Goal: Register for event/course

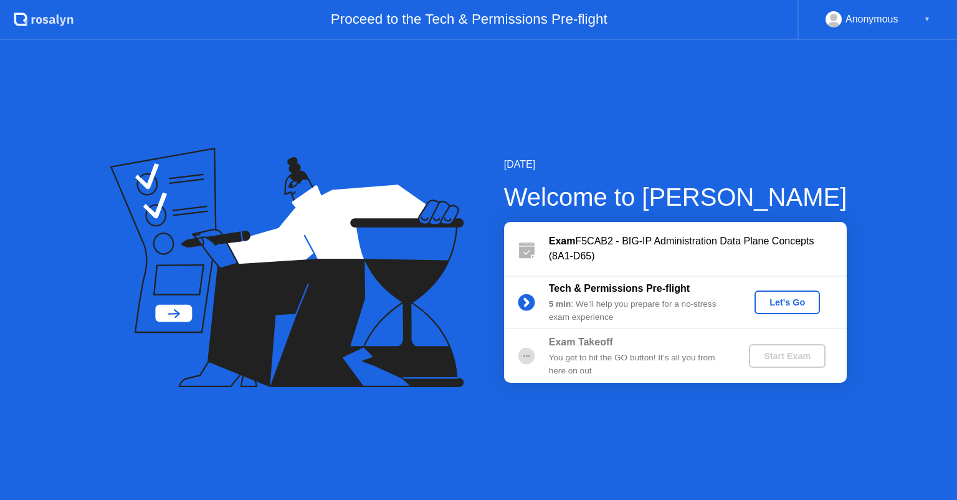
drag, startPoint x: 0, startPoint y: 0, endPoint x: 790, endPoint y: 304, distance: 846.7
click at [790, 304] on div "Let's Go" at bounding box center [787, 302] width 55 height 10
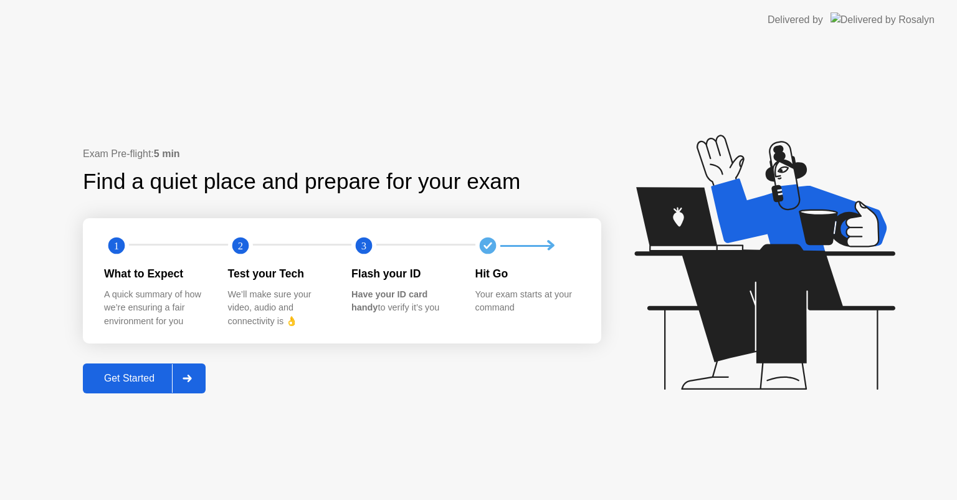
click at [117, 383] on div "Get Started" at bounding box center [129, 378] width 85 height 11
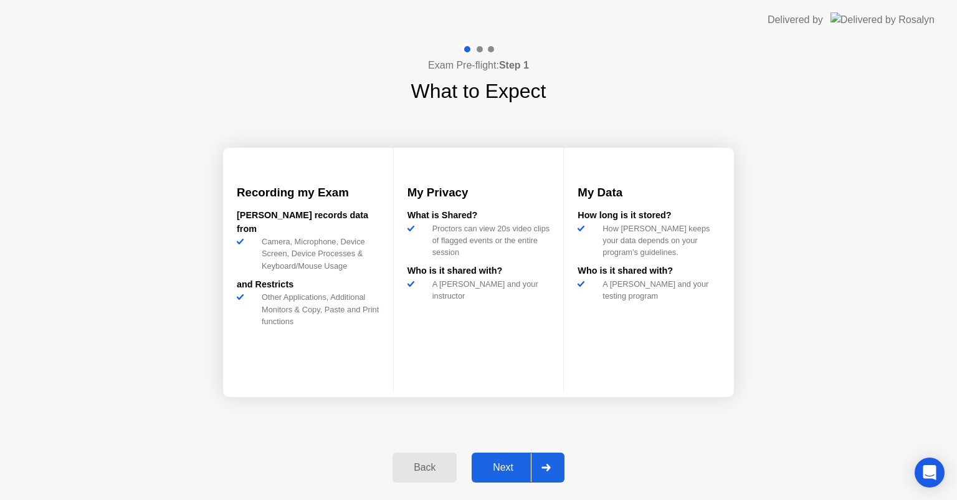
click at [494, 467] on div "Next" at bounding box center [503, 467] width 55 height 11
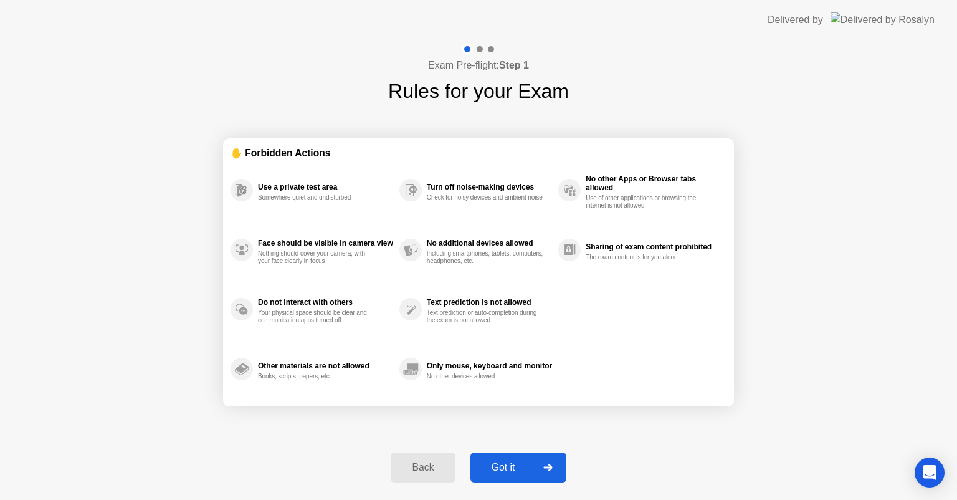
click at [496, 469] on div "Got it" at bounding box center [503, 467] width 59 height 11
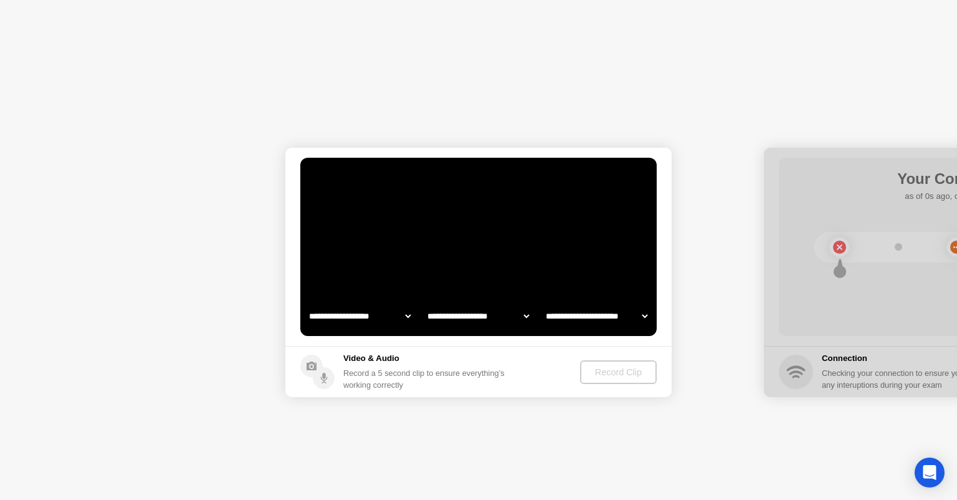
select select "**********"
select select "*******"
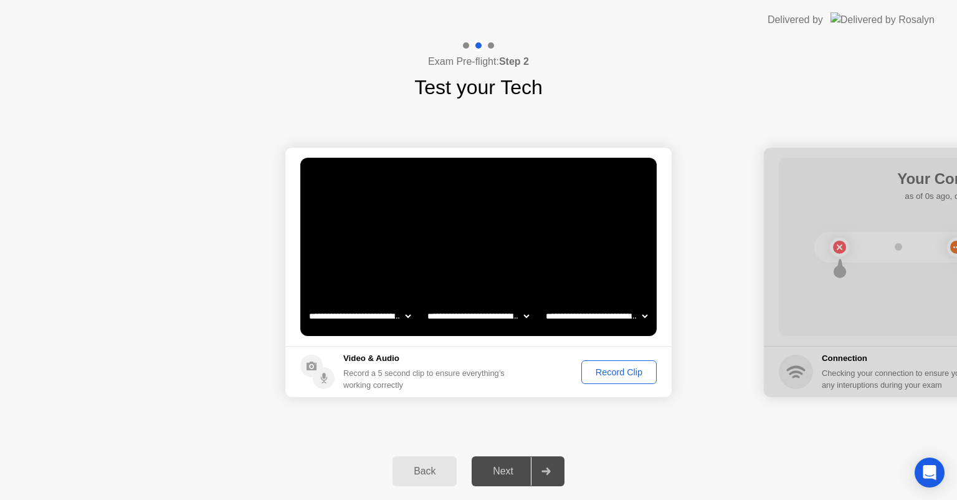
click at [606, 376] on div "Record Clip" at bounding box center [619, 372] width 67 height 10
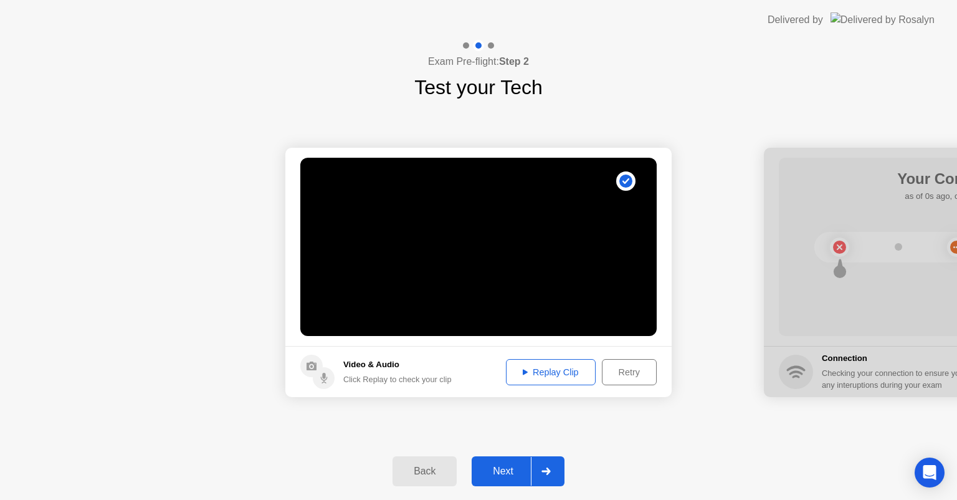
click at [501, 470] on div "Next" at bounding box center [503, 471] width 55 height 11
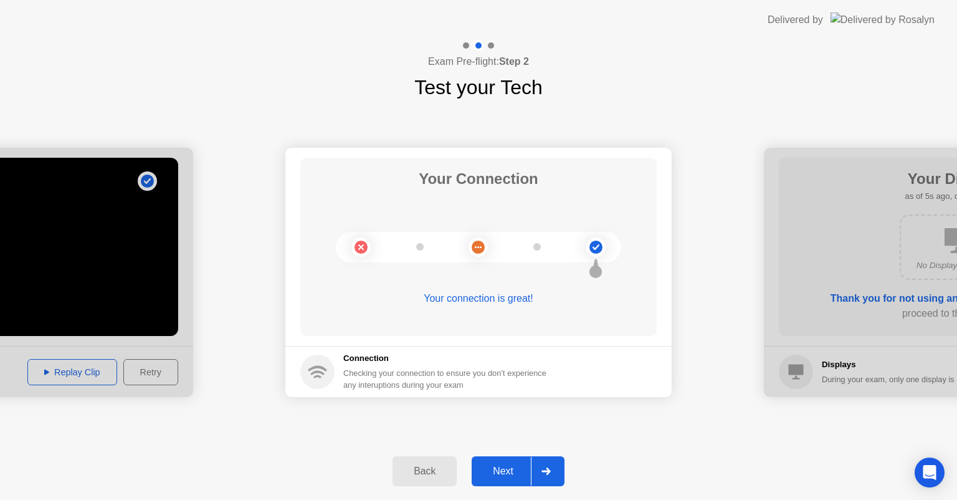
click at [513, 474] on div "Next" at bounding box center [503, 471] width 55 height 11
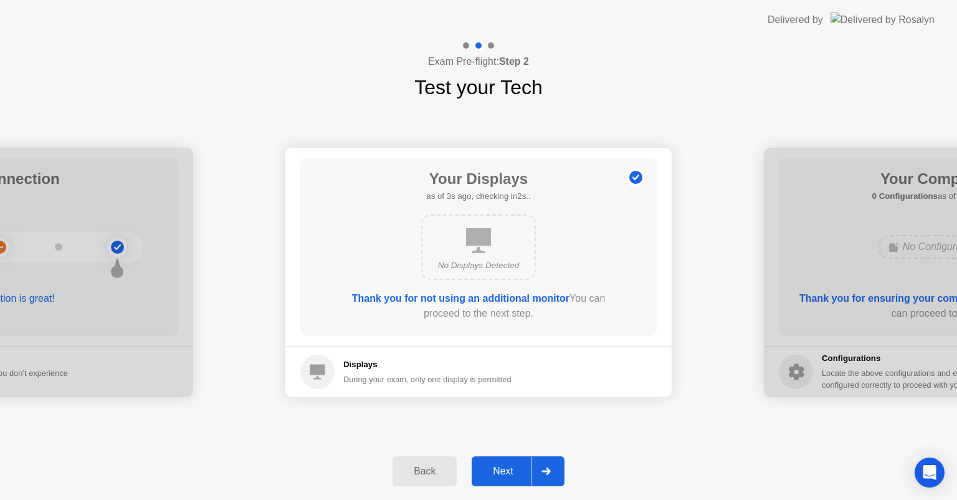
click at [506, 466] on div "Next" at bounding box center [503, 471] width 55 height 11
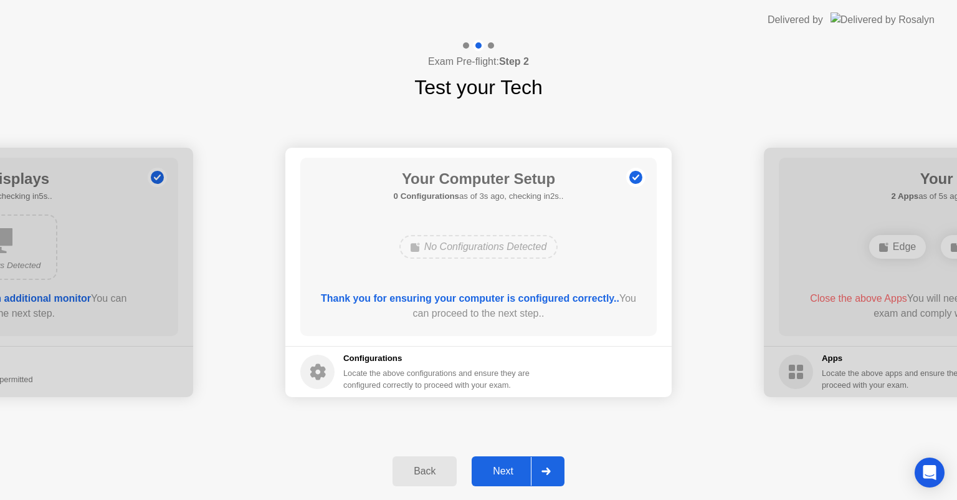
click at [514, 477] on div "Next" at bounding box center [503, 471] width 55 height 11
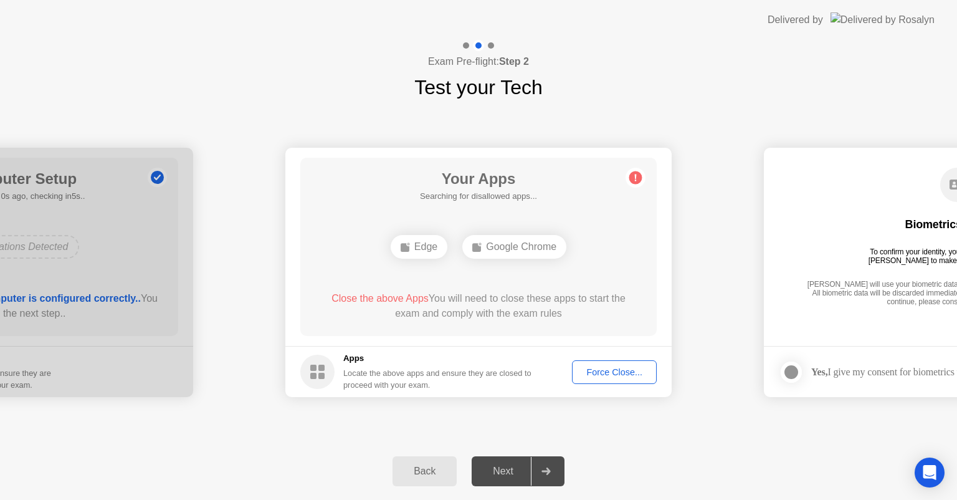
click at [606, 367] on div "Force Close..." at bounding box center [615, 372] width 76 height 10
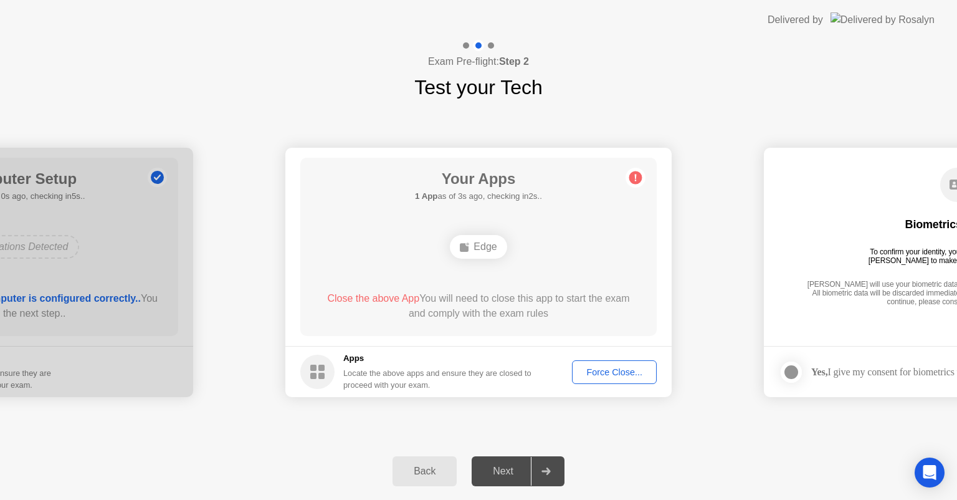
click at [559, 216] on div "Your Apps 1 App as of 3s ago, checking in2s.. Edge Close the above App You will…" at bounding box center [478, 247] width 357 height 178
click at [597, 367] on div "Force Close..." at bounding box center [615, 372] width 76 height 10
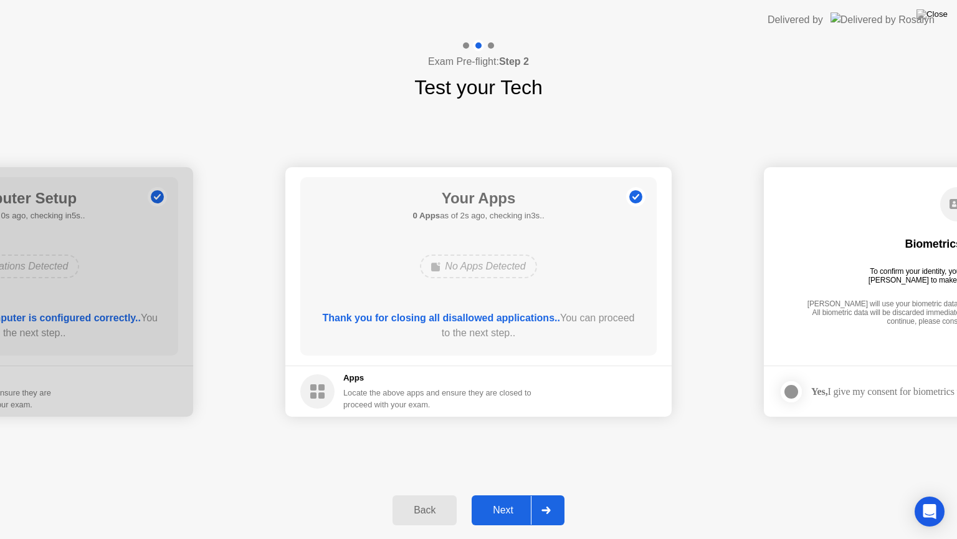
click at [504, 499] on div "Next" at bounding box center [503, 509] width 55 height 11
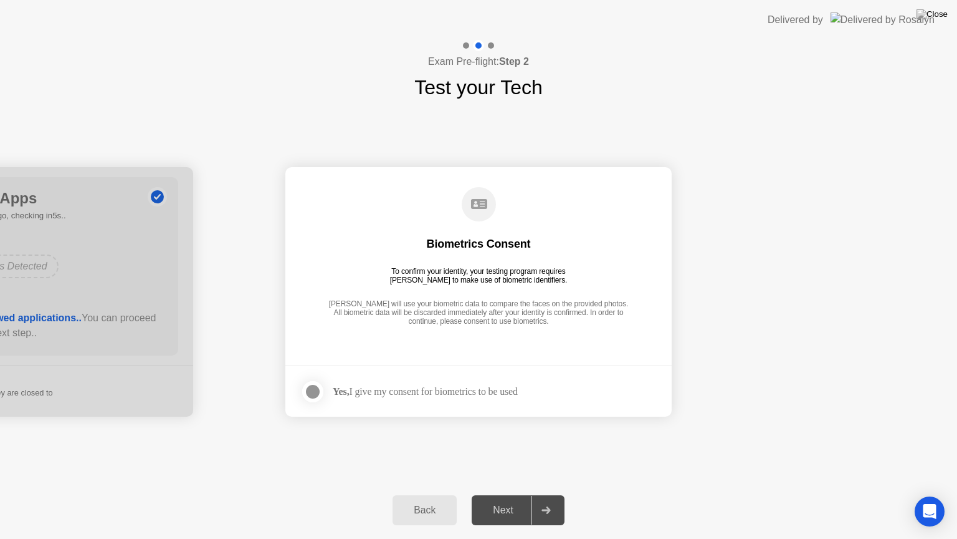
click at [313, 392] on div at bounding box center [312, 391] width 15 height 15
click at [514, 499] on div "Next" at bounding box center [503, 509] width 55 height 11
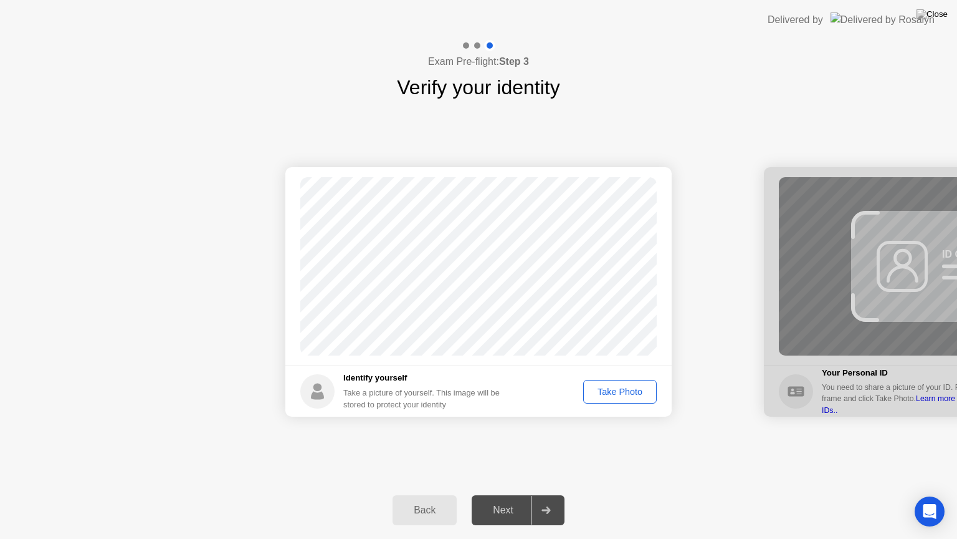
click at [610, 398] on button "Take Photo" at bounding box center [620, 392] width 74 height 24
click at [623, 391] on div "Retake" at bounding box center [628, 391] width 49 height 10
click at [623, 391] on div "Take Photo" at bounding box center [620, 391] width 65 height 10
click at [513, 499] on div "Next" at bounding box center [503, 509] width 55 height 11
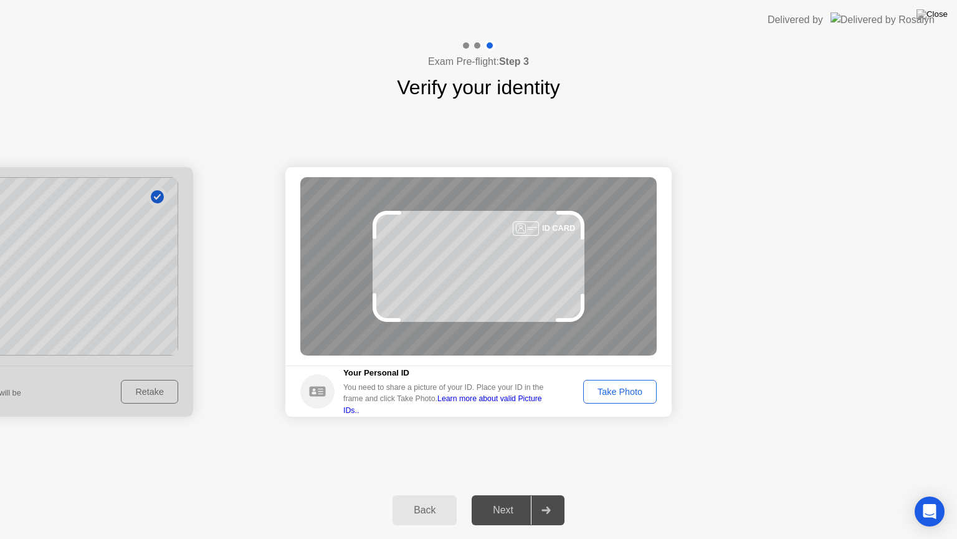
click at [616, 391] on div "Take Photo" at bounding box center [620, 391] width 65 height 10
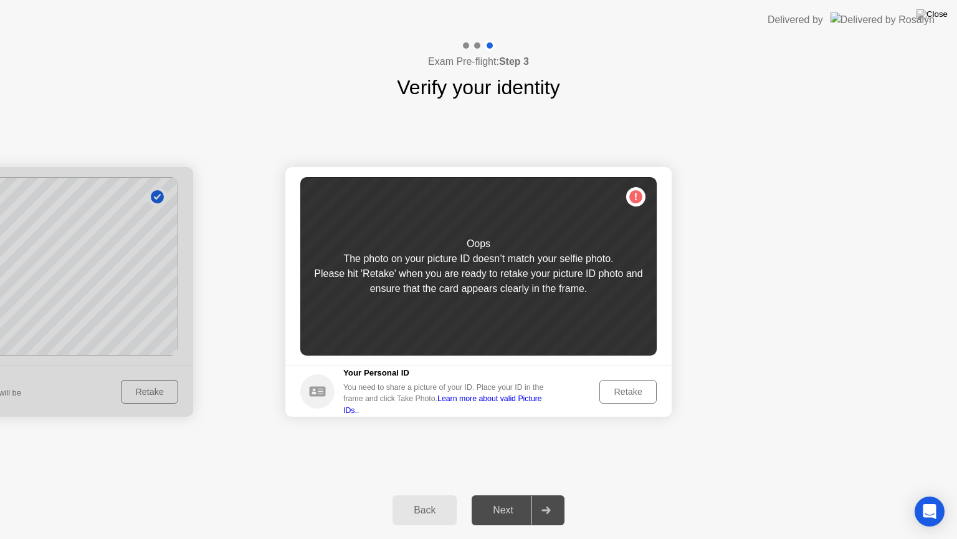
click at [615, 391] on div "Retake" at bounding box center [628, 391] width 49 height 10
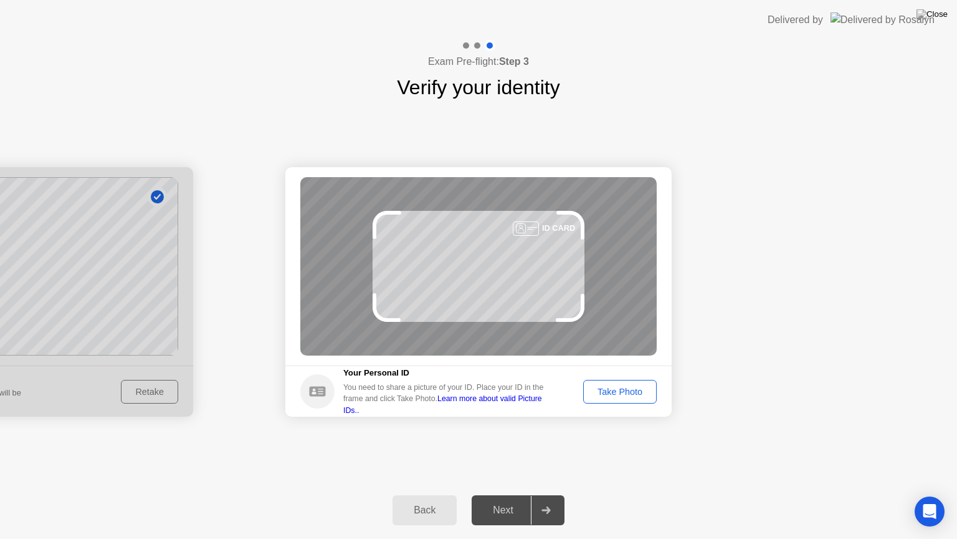
click at [610, 398] on button "Take Photo" at bounding box center [620, 392] width 74 height 24
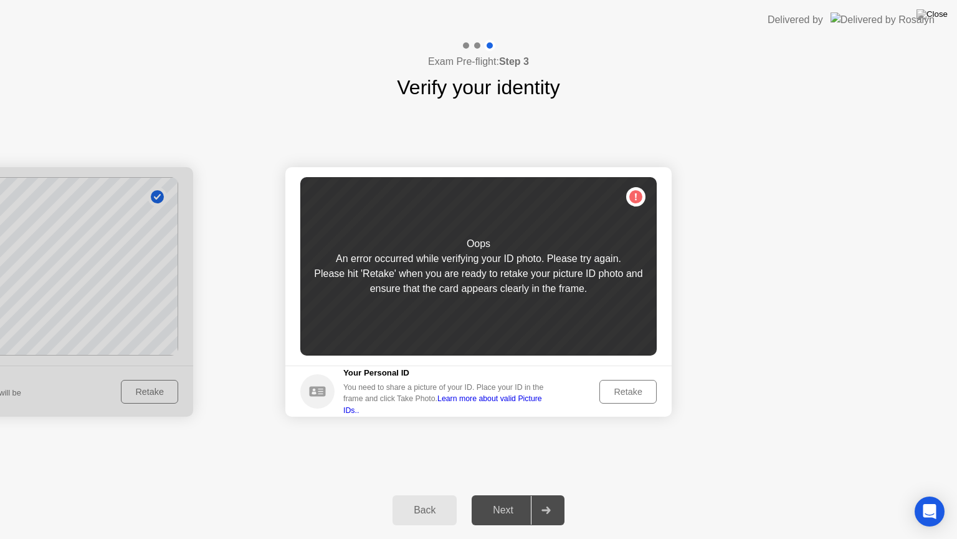
click at [625, 396] on div "Retake" at bounding box center [628, 391] width 49 height 10
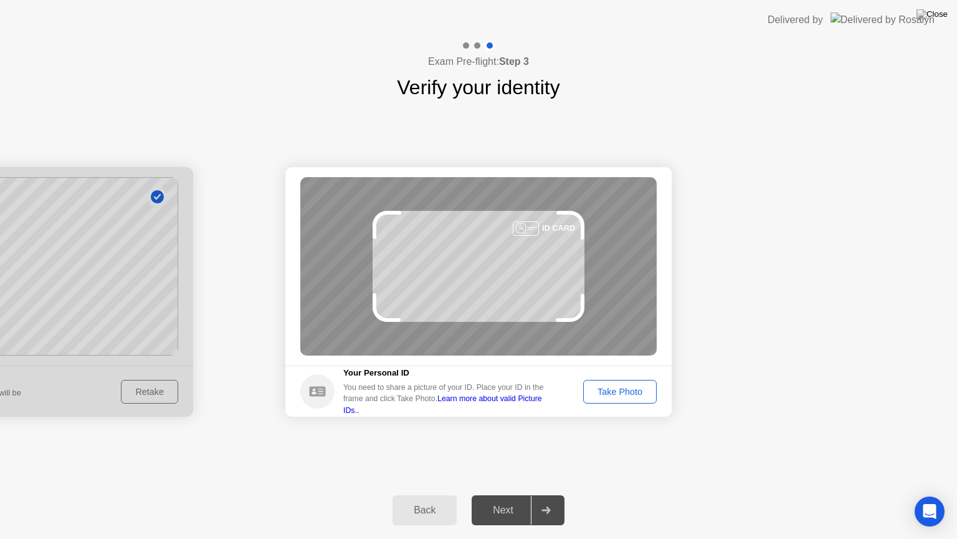
click at [598, 391] on div "Take Photo" at bounding box center [620, 391] width 65 height 10
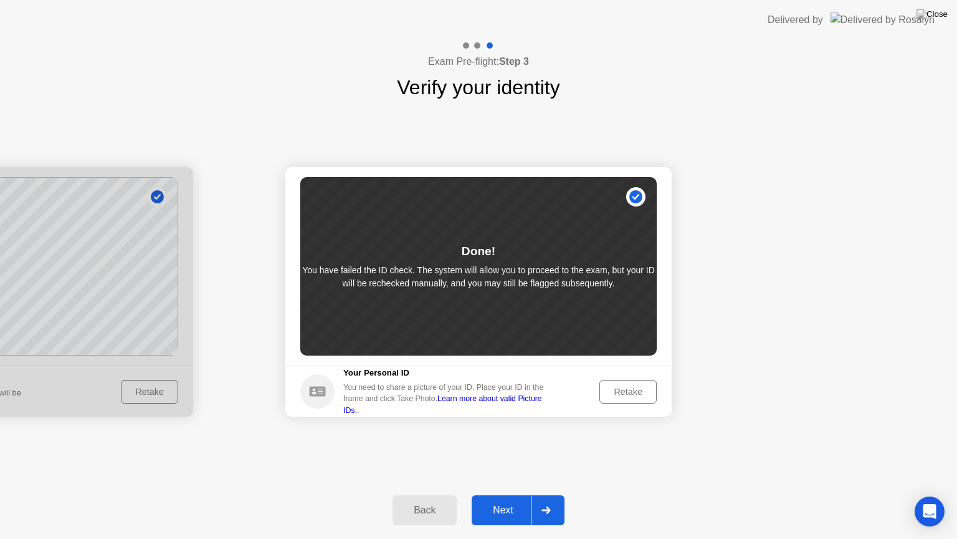
click at [506, 499] on div "Next" at bounding box center [503, 509] width 55 height 11
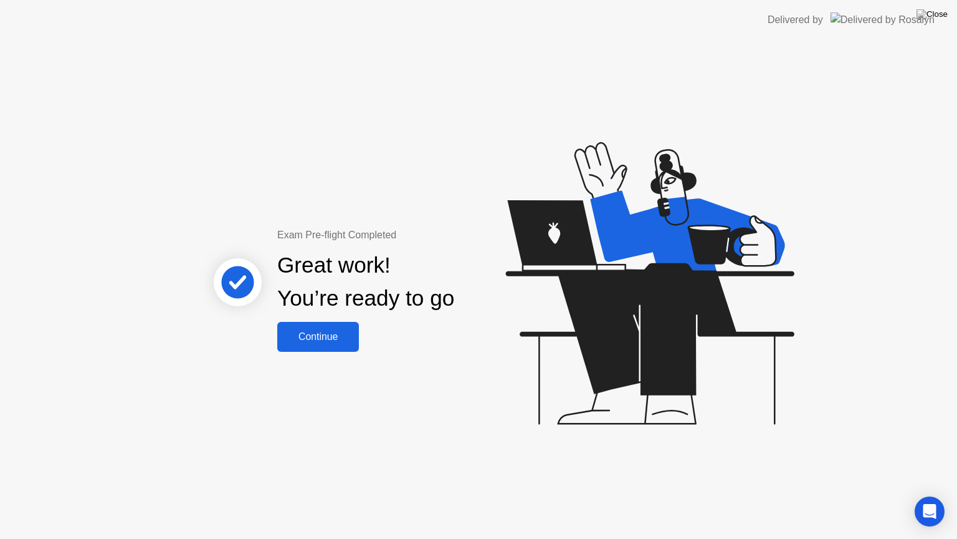
click at [336, 335] on div "Continue" at bounding box center [318, 336] width 74 height 11
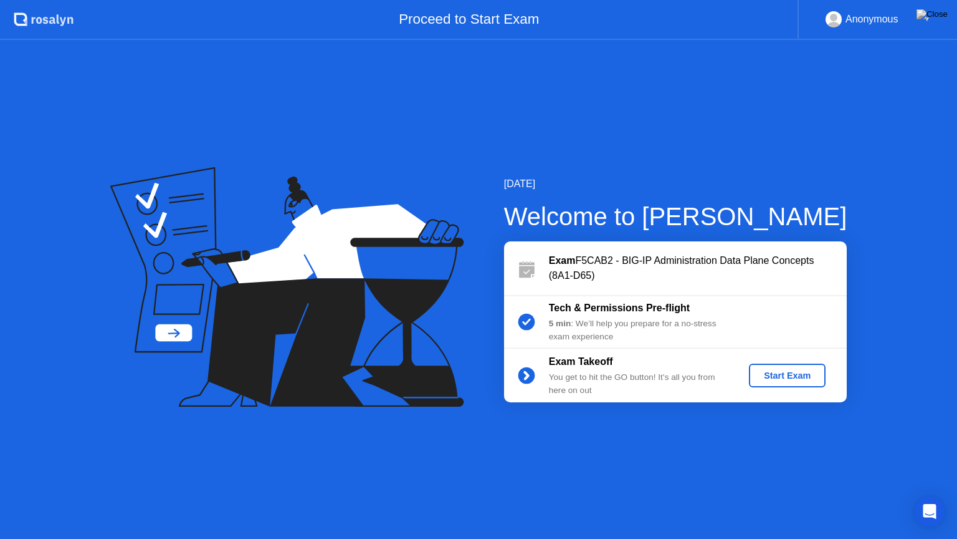
click at [783, 377] on div "Start Exam" at bounding box center [787, 375] width 67 height 10
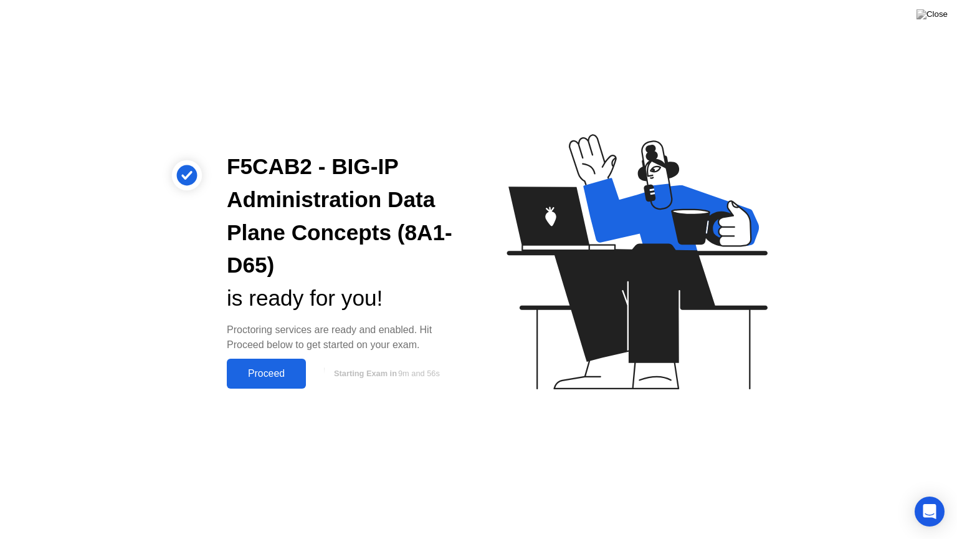
click at [264, 379] on div "Proceed" at bounding box center [267, 373] width 72 height 11
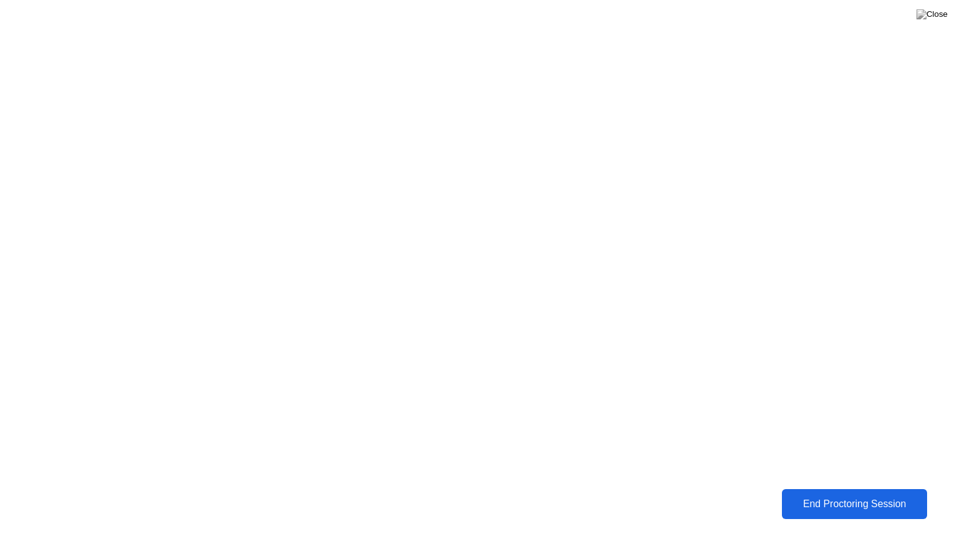
click at [841, 499] on div "End Proctoring Session" at bounding box center [854, 503] width 138 height 11
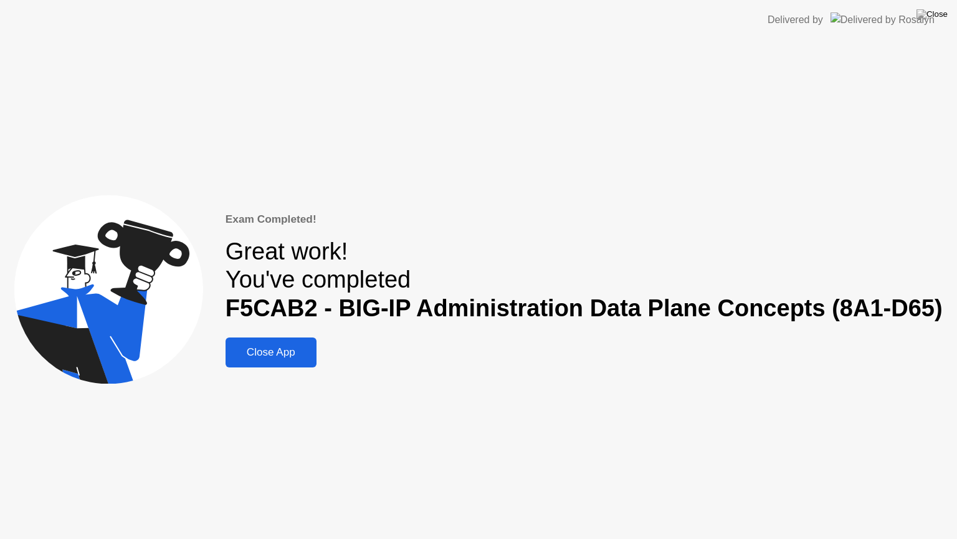
click at [297, 352] on div "Close App" at bounding box center [271, 352] width 84 height 12
